Goal: Use online tool/utility: Utilize a website feature to perform a specific function

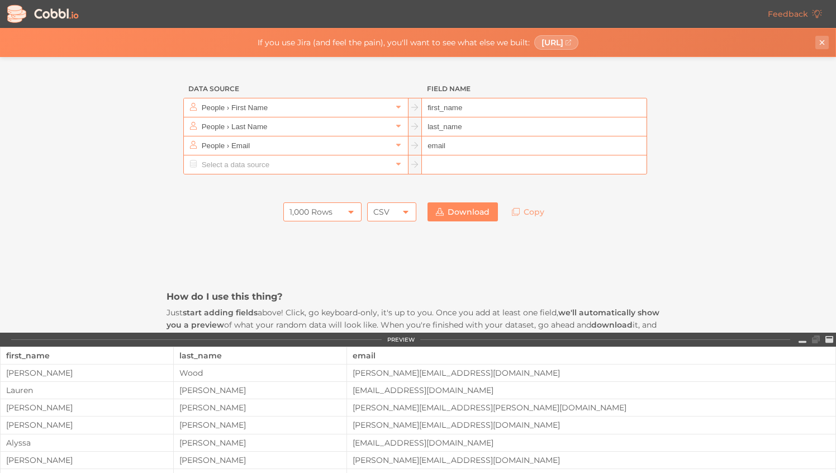
click at [824, 36] on button "Close banner" at bounding box center [822, 42] width 13 height 13
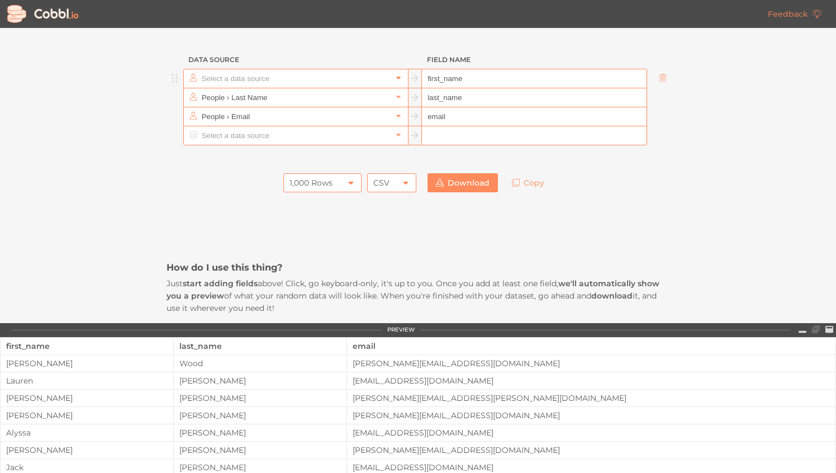
click at [396, 79] on icon at bounding box center [399, 78] width 8 height 8
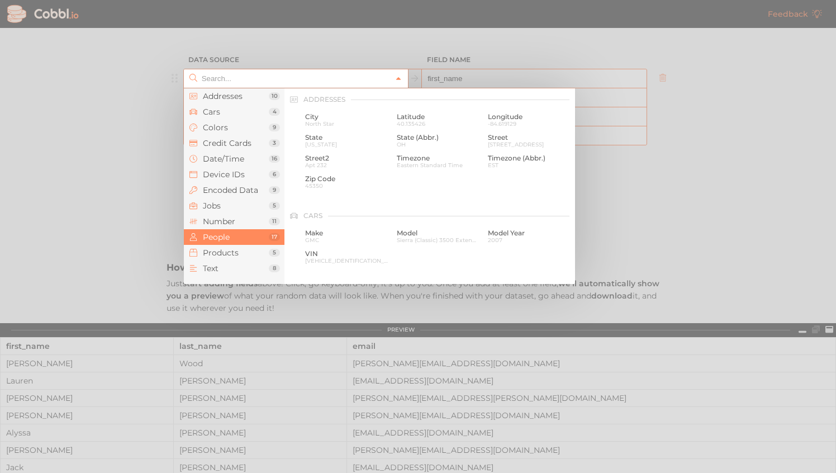
scroll to position [861, 0]
type input "People › First Name"
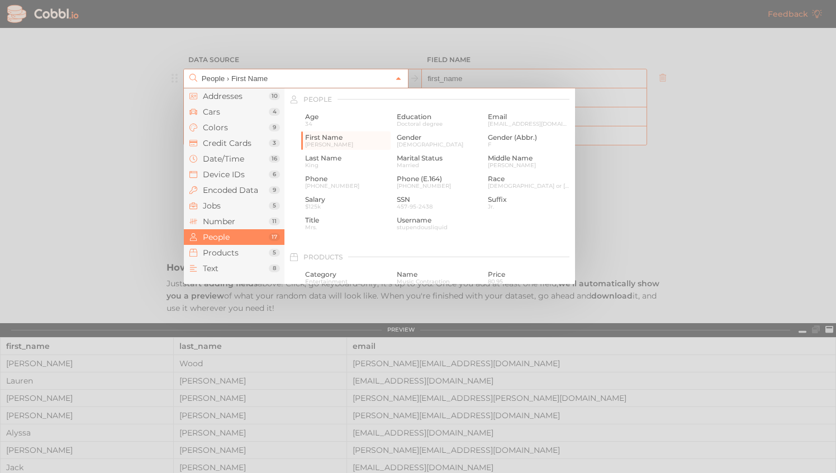
click at [396, 79] on icon at bounding box center [399, 79] width 8 height 8
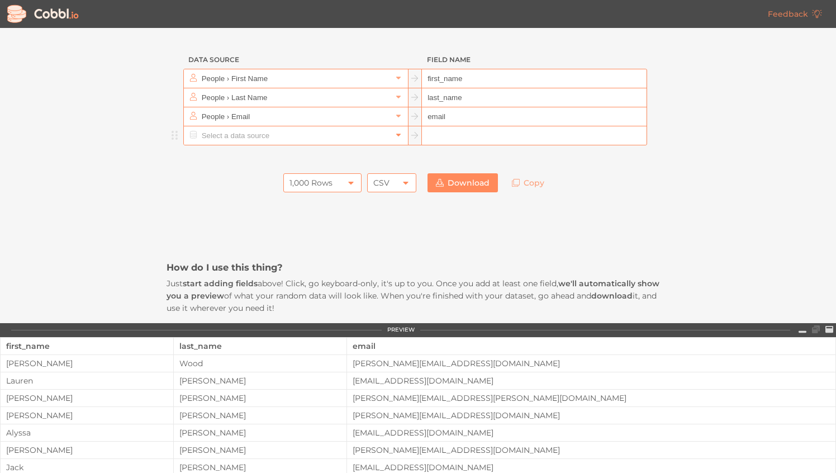
click at [398, 136] on icon at bounding box center [399, 135] width 8 height 8
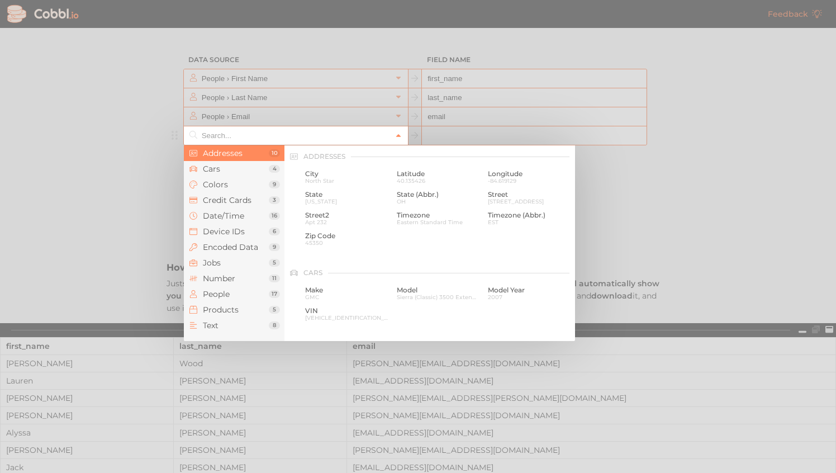
click at [398, 136] on icon at bounding box center [399, 136] width 8 height 8
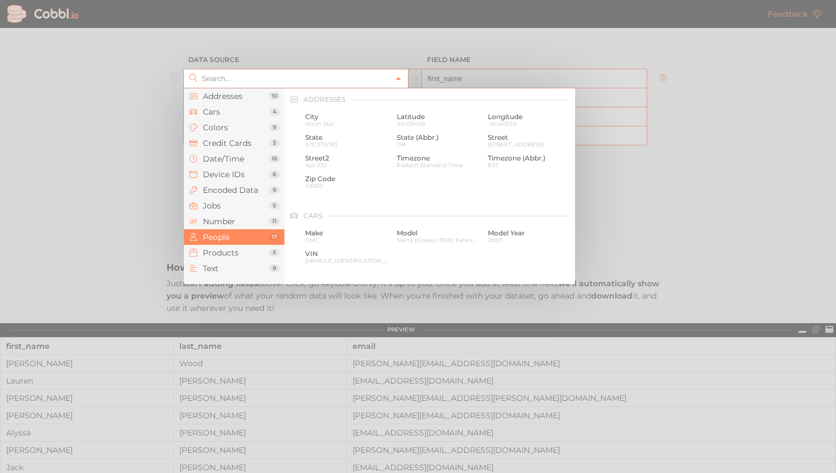
click at [399, 80] on icon at bounding box center [399, 79] width 8 height 8
click at [229, 220] on span "Number" at bounding box center [236, 221] width 66 height 9
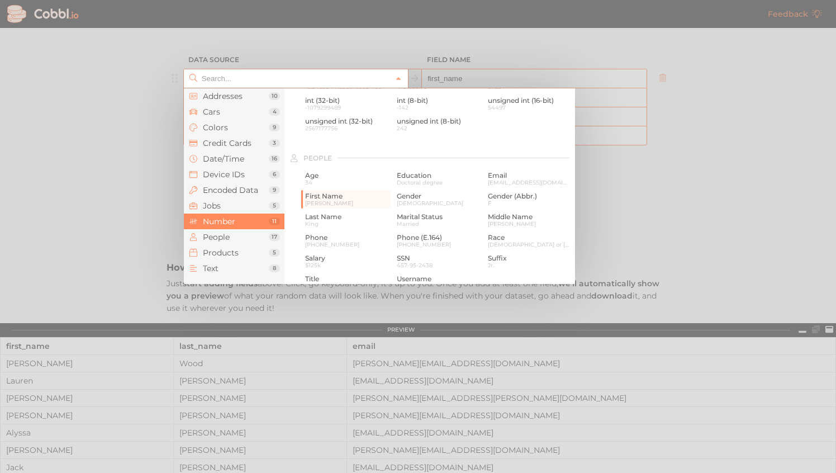
scroll to position [745, 0]
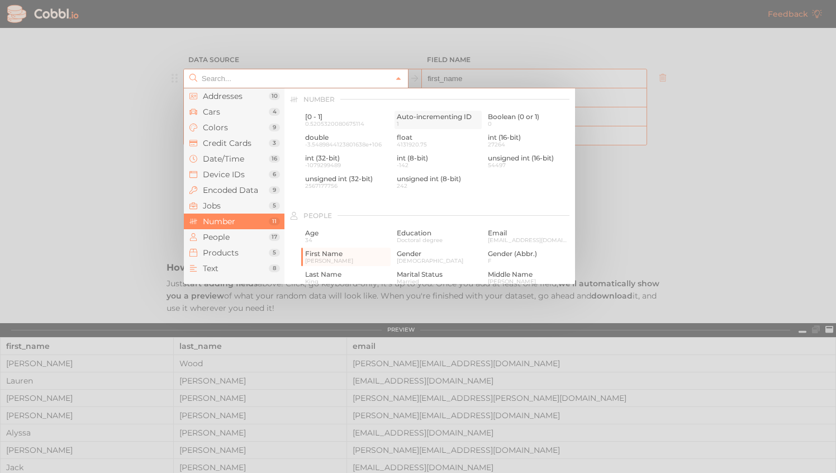
click at [428, 121] on span "1" at bounding box center [438, 124] width 83 height 6
type input "Number › Auto-incrementing ID"
type input "id"
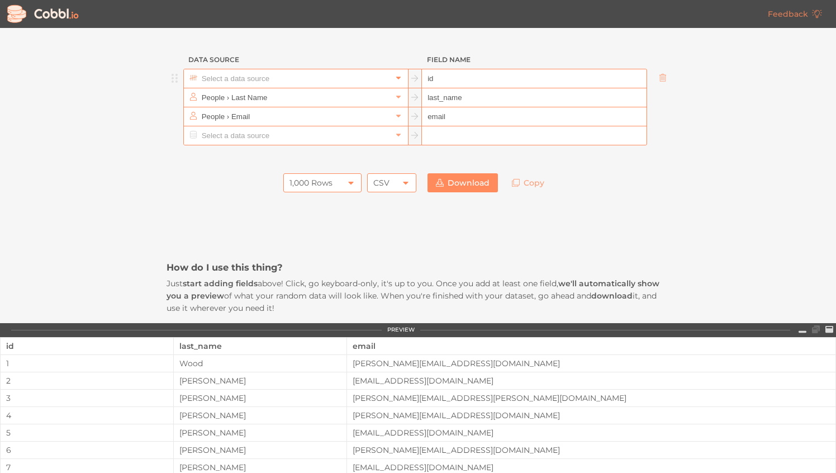
click at [400, 77] on icon at bounding box center [399, 78] width 8 height 8
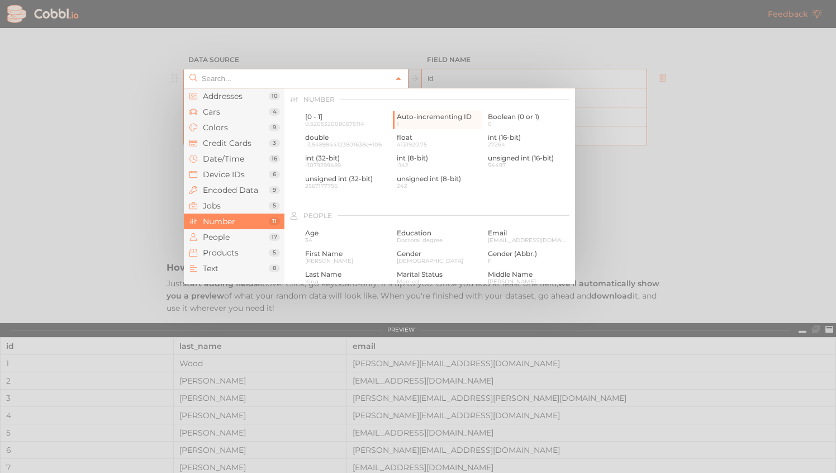
type input "Number › Auto-incrementing ID"
click at [400, 77] on icon at bounding box center [399, 79] width 8 height 8
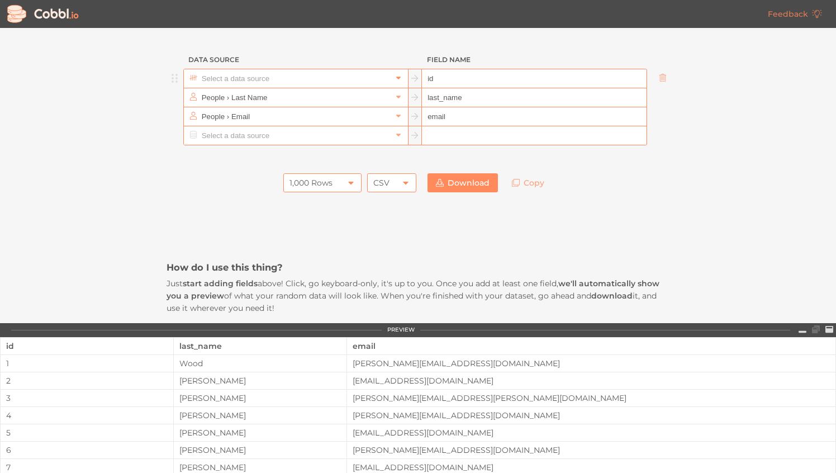
click at [399, 77] on icon at bounding box center [399, 78] width 8 height 8
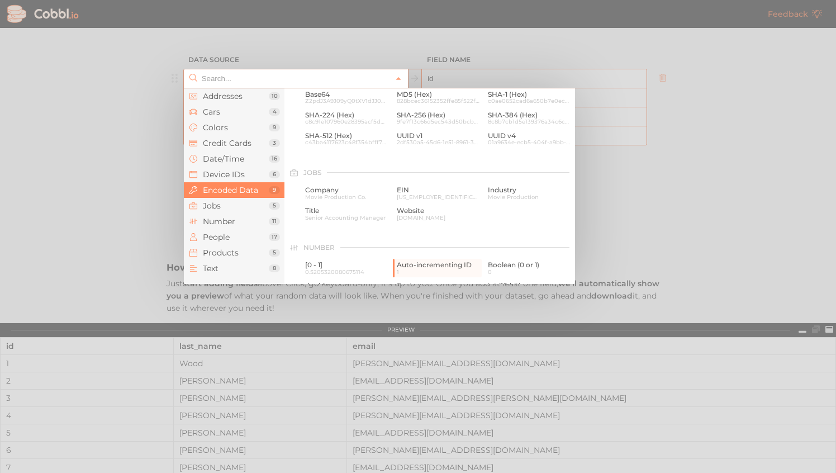
scroll to position [600, 0]
click at [229, 219] on span "Number" at bounding box center [236, 221] width 66 height 9
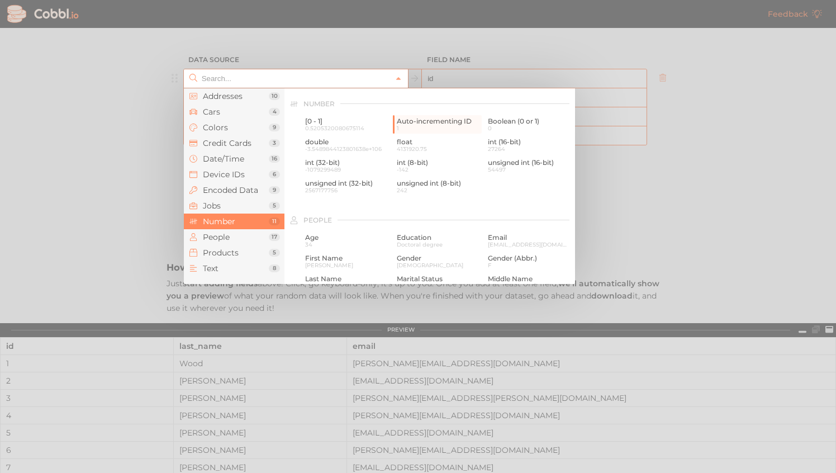
scroll to position [745, 0]
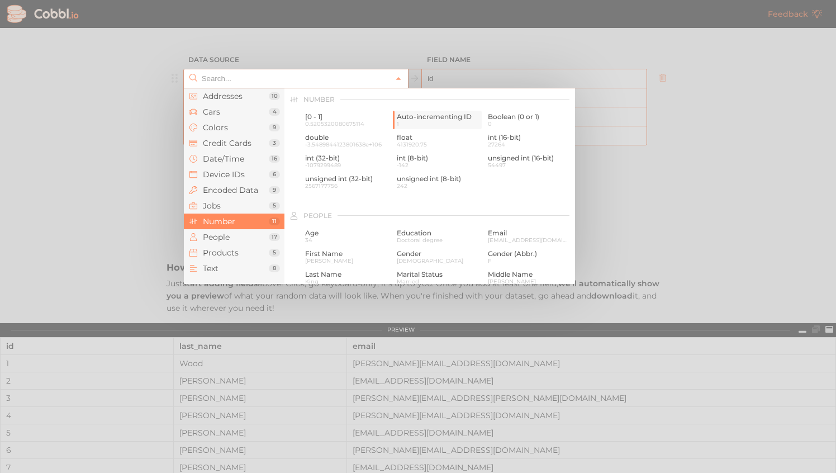
click at [448, 113] on span "Auto-incrementing ID" at bounding box center [438, 117] width 83 height 8
type input "Number › Auto-incrementing ID"
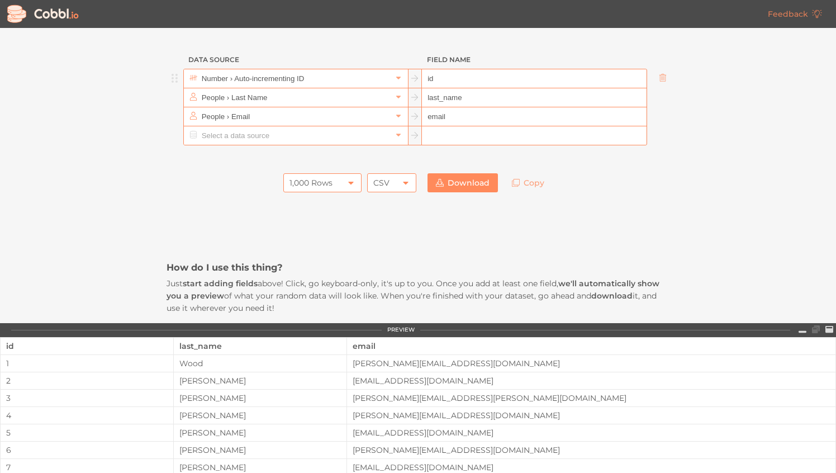
click at [414, 79] on icon at bounding box center [415, 78] width 8 height 8
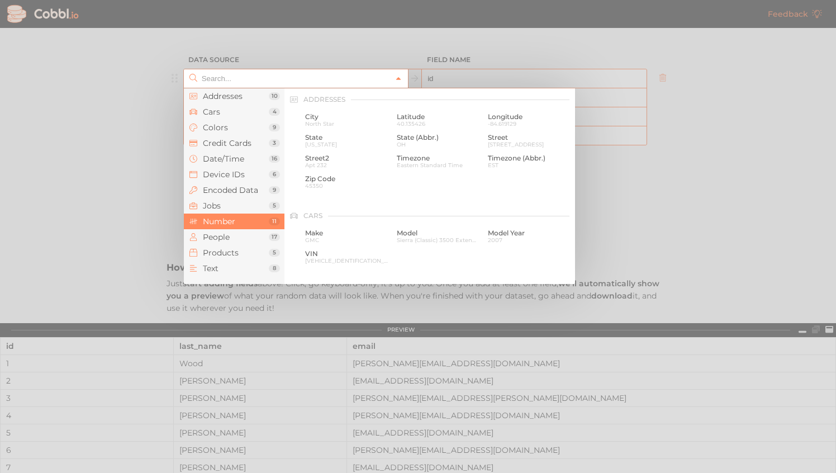
click at [398, 78] on icon at bounding box center [398, 78] width 4 height 3
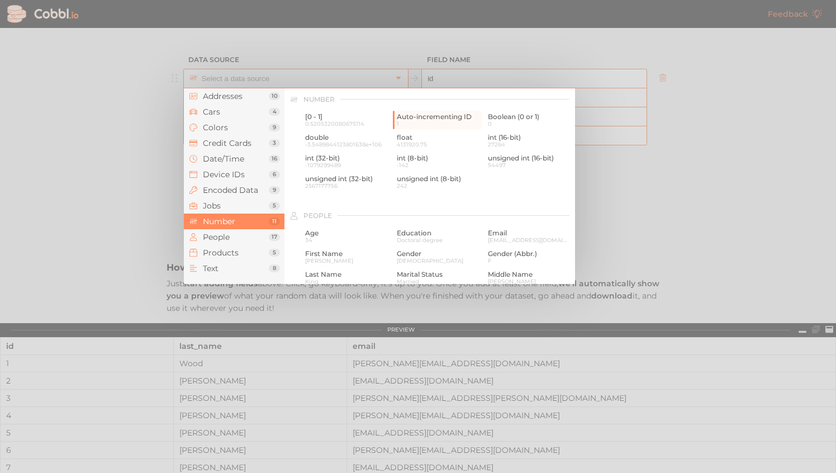
type input "Number › Auto-incrementing ID"
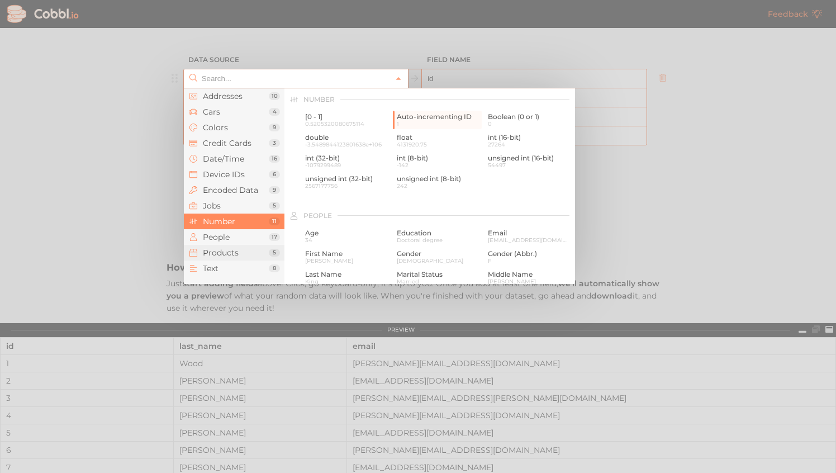
click at [231, 254] on span "Products" at bounding box center [236, 252] width 66 height 9
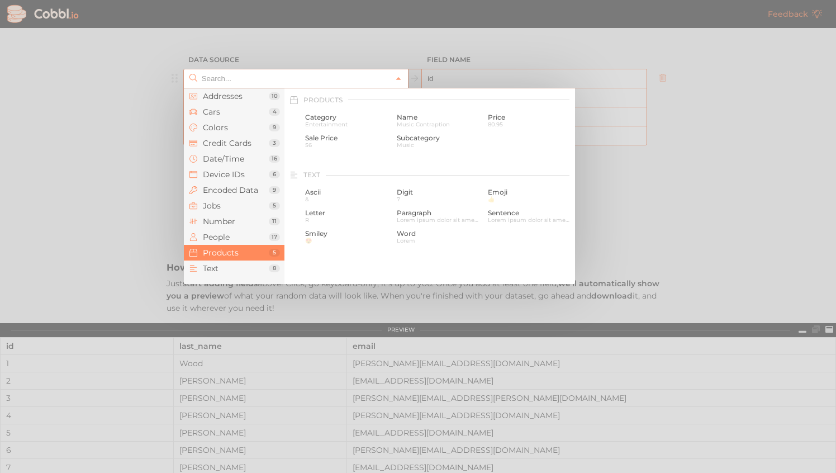
scroll to position [1019, 0]
click at [471, 117] on span "Name" at bounding box center [438, 117] width 83 height 8
type input "Products › Name"
type input "name"
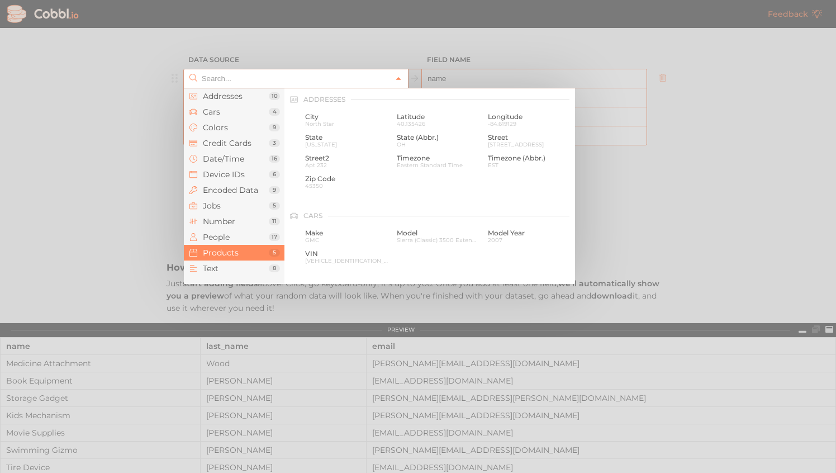
click at [398, 78] on icon at bounding box center [399, 79] width 8 height 8
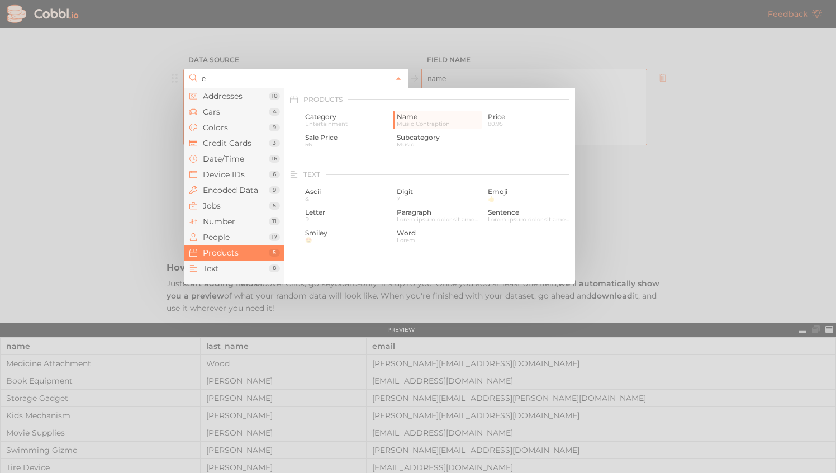
scroll to position [0, 0]
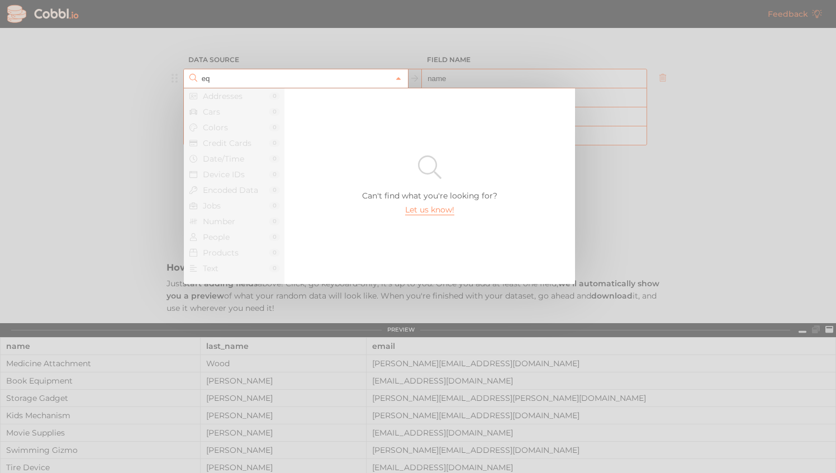
type input "e"
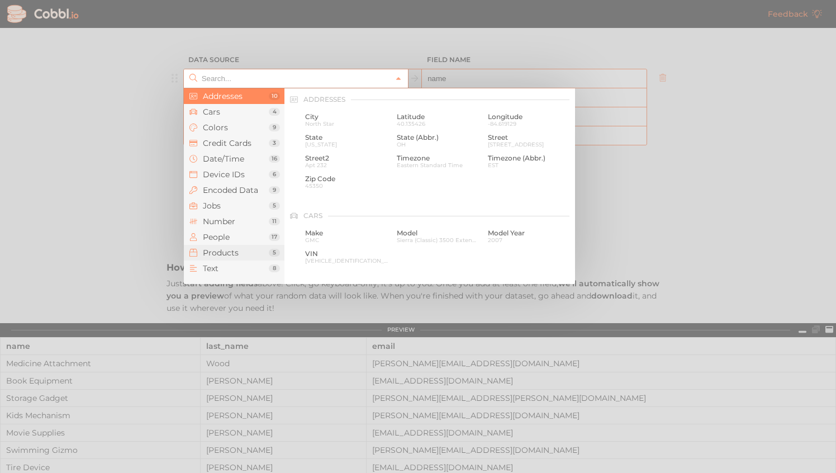
click at [234, 251] on span "Products" at bounding box center [236, 252] width 66 height 9
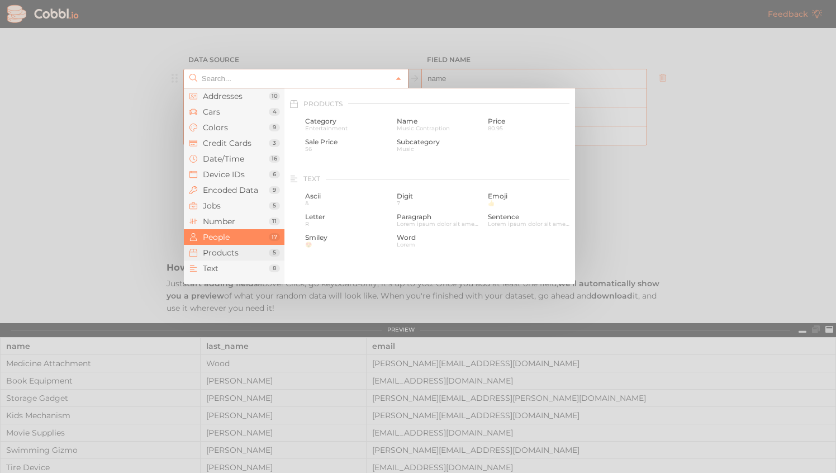
scroll to position [1019, 0]
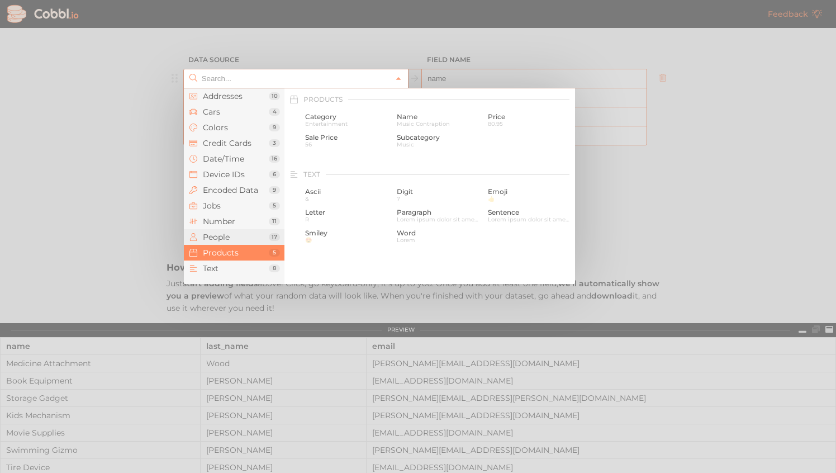
click at [235, 234] on span "People" at bounding box center [236, 237] width 66 height 9
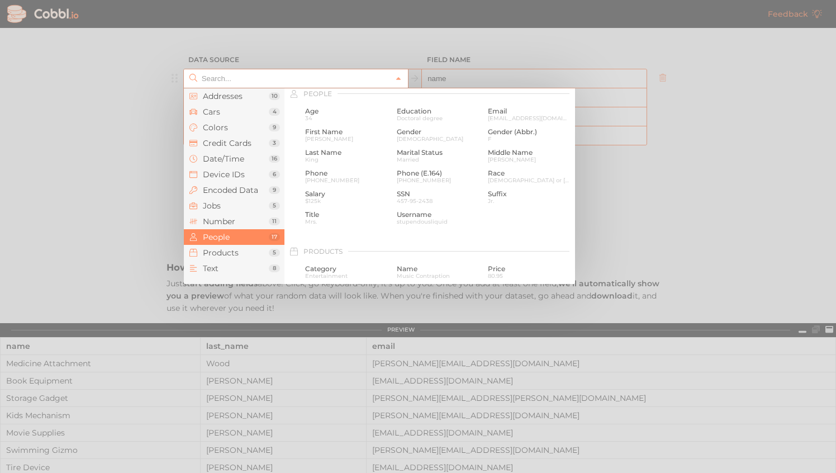
scroll to position [861, 0]
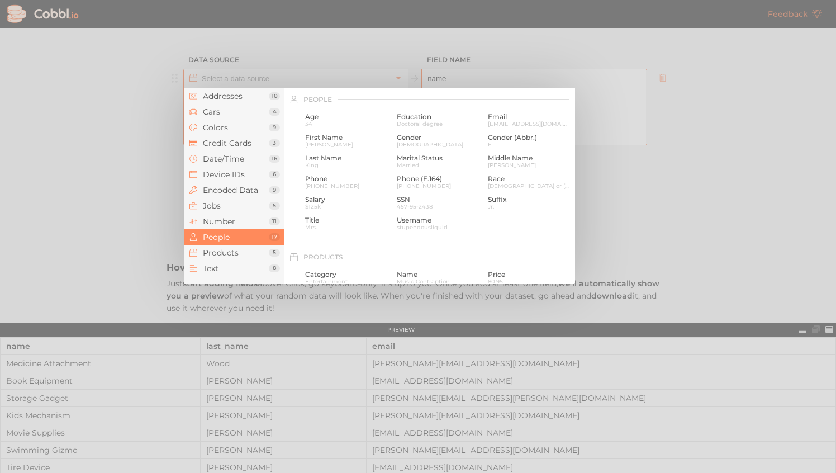
type input "Products › Name"
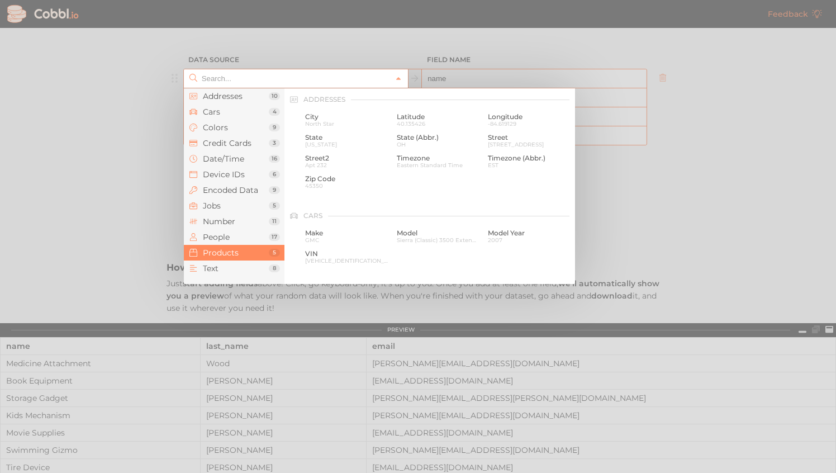
scroll to position [1019, 0]
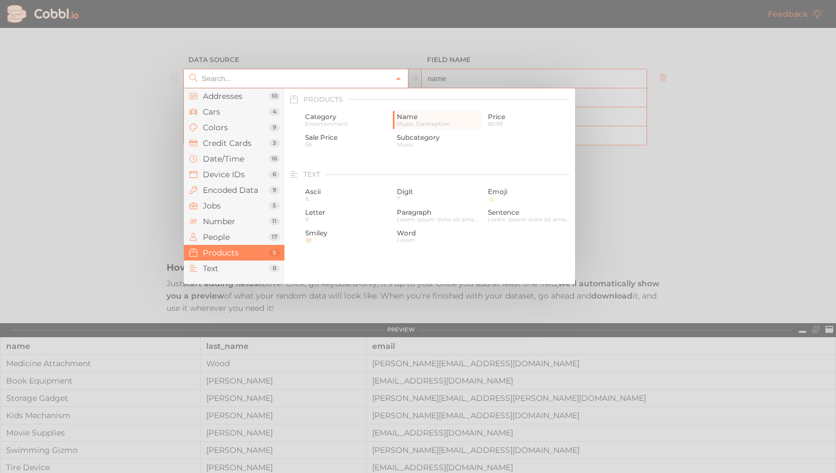
click at [703, 140] on div at bounding box center [418, 236] width 836 height 473
type input "Products › Name"
